Goal: Find specific page/section: Find specific page/section

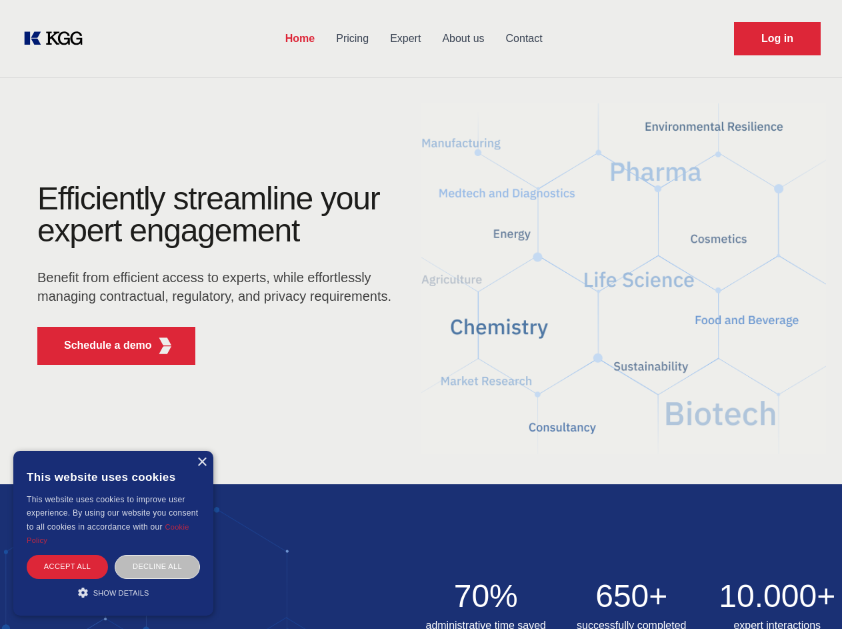
click at [421, 314] on div "Efficiently streamline your expert engagement Benefit from efficient access to …" at bounding box center [218, 279] width 405 height 193
click at [100, 345] on p "Schedule a demo" at bounding box center [108, 345] width 88 height 16
click at [201, 462] on div "× This website uses cookies This website uses cookies to improve user experienc…" at bounding box center [113, 533] width 200 height 165
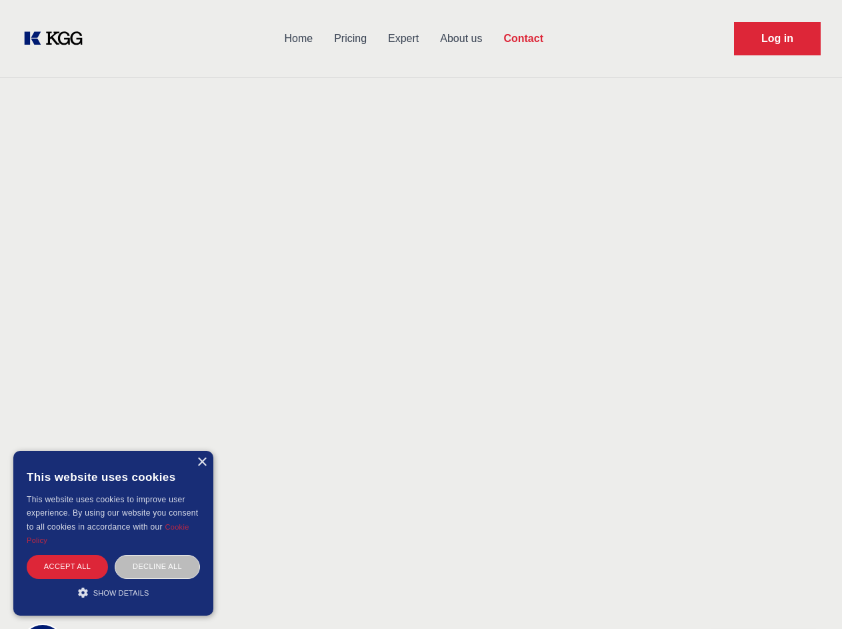
click at [67, 566] on div "Accept all" at bounding box center [67, 566] width 81 height 23
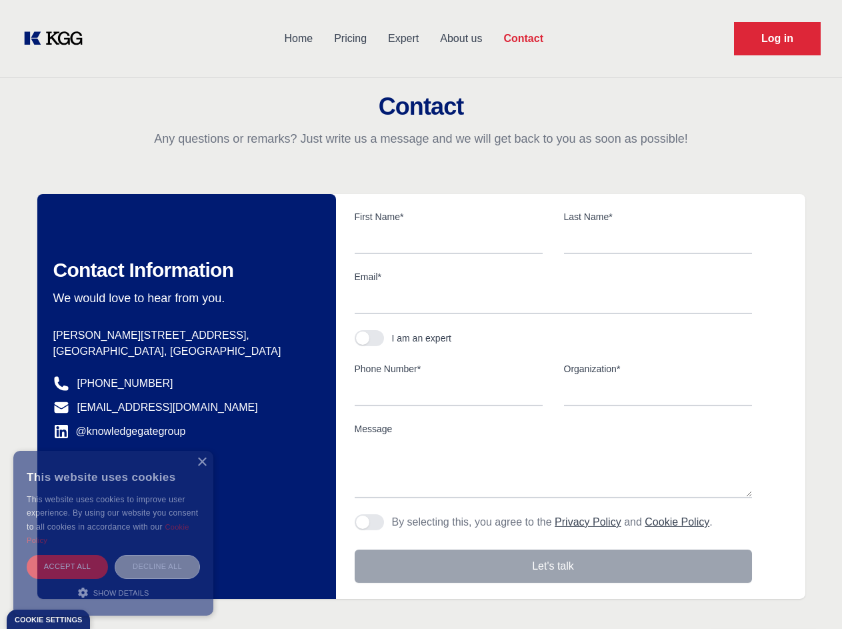
click at [157, 566] on div "Decline all" at bounding box center [157, 566] width 85 height 23
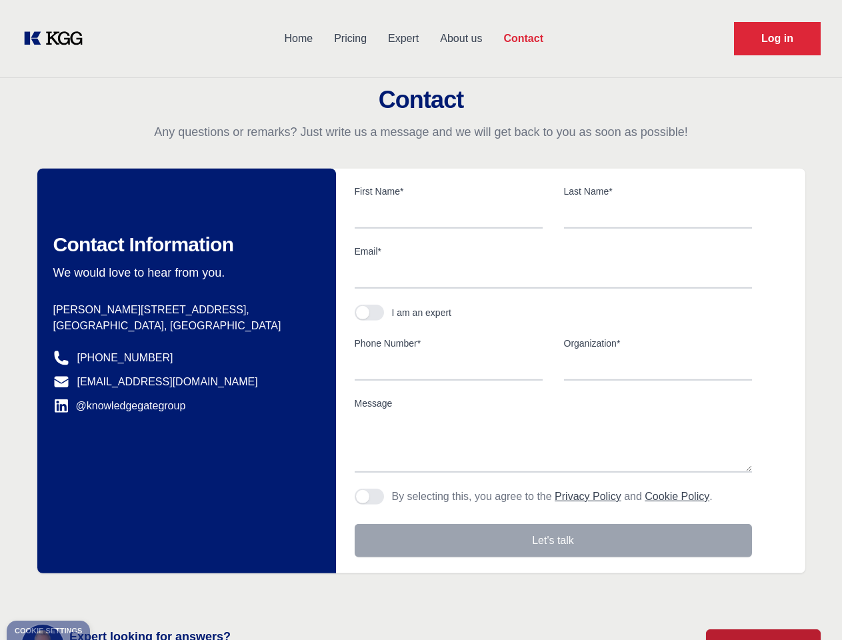
click at [113, 592] on main "Contact Any questions or remarks? Just write us a message and we will get back …" at bounding box center [421, 347] width 842 height 694
